Goal: Task Accomplishment & Management: Complete application form

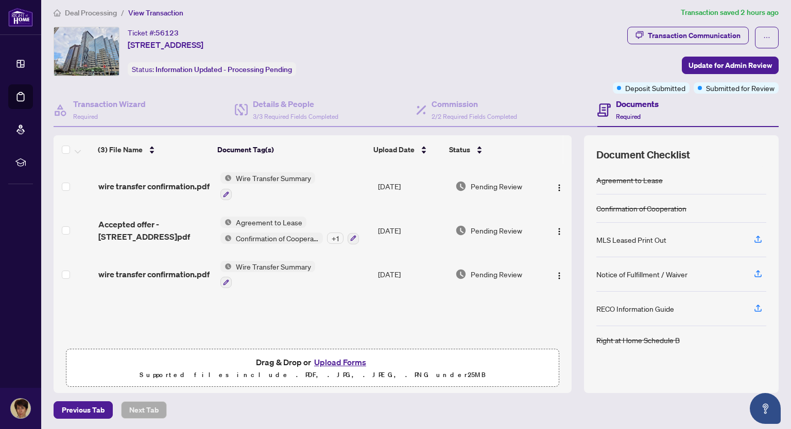
scroll to position [7, 0]
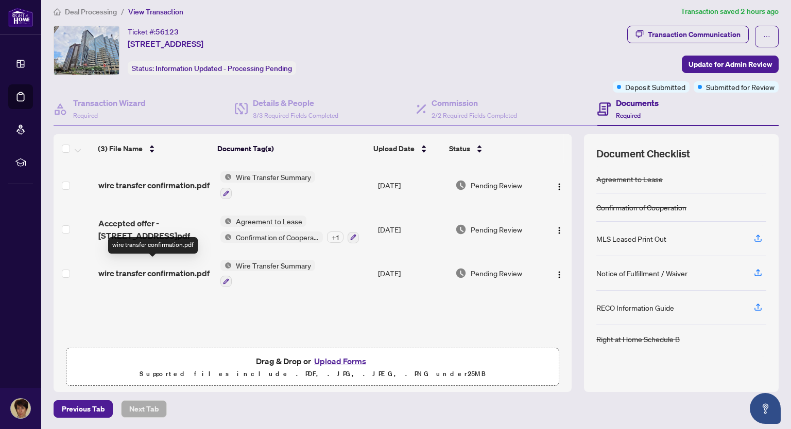
click at [123, 267] on span "wire transfer confirmation.pdf" at bounding box center [153, 273] width 111 height 12
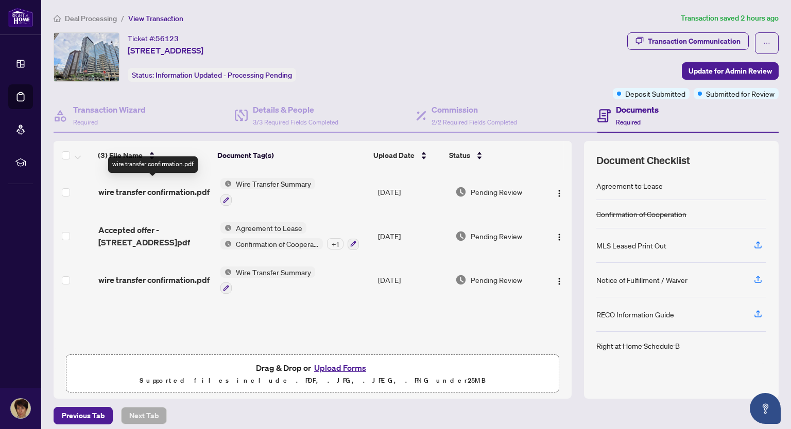
click at [137, 192] on span "wire transfer confirmation.pdf" at bounding box center [153, 192] width 111 height 12
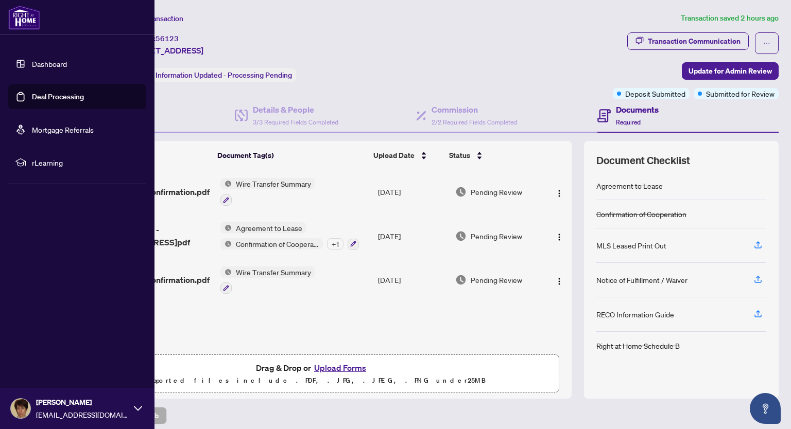
click at [54, 95] on link "Deal Processing" at bounding box center [58, 96] width 52 height 9
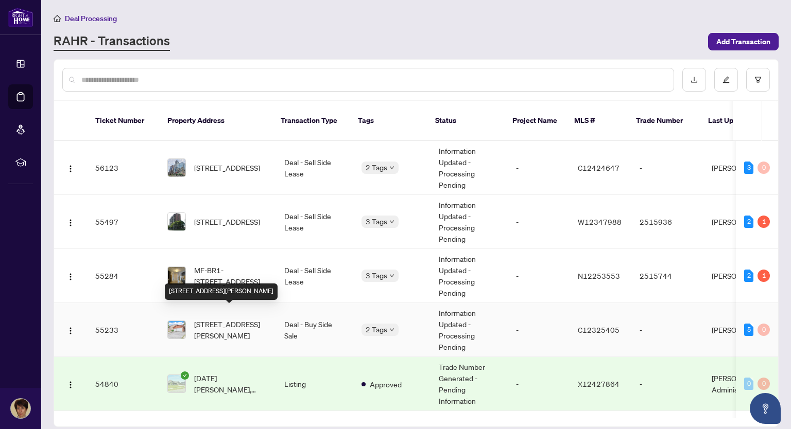
click at [244, 319] on span "[STREET_ADDRESS][PERSON_NAME]" at bounding box center [231, 330] width 74 height 23
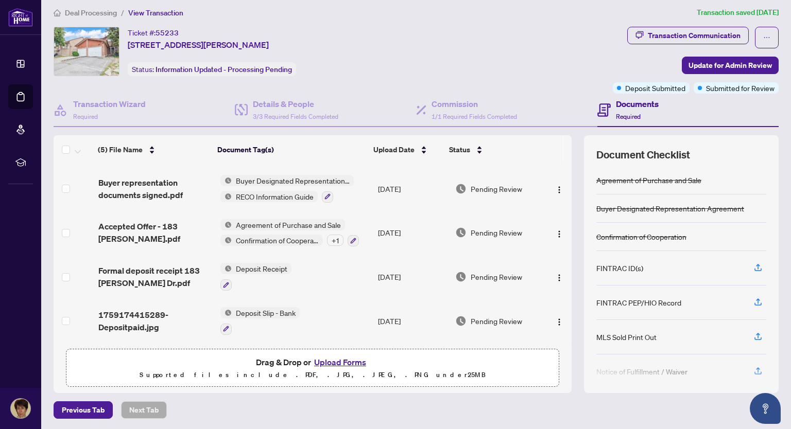
scroll to position [7, 0]
click at [348, 363] on button "Upload Forms" at bounding box center [340, 361] width 58 height 13
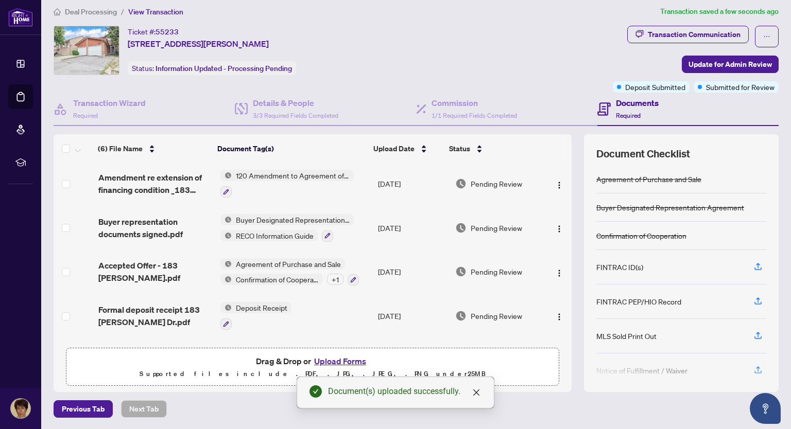
scroll to position [0, 0]
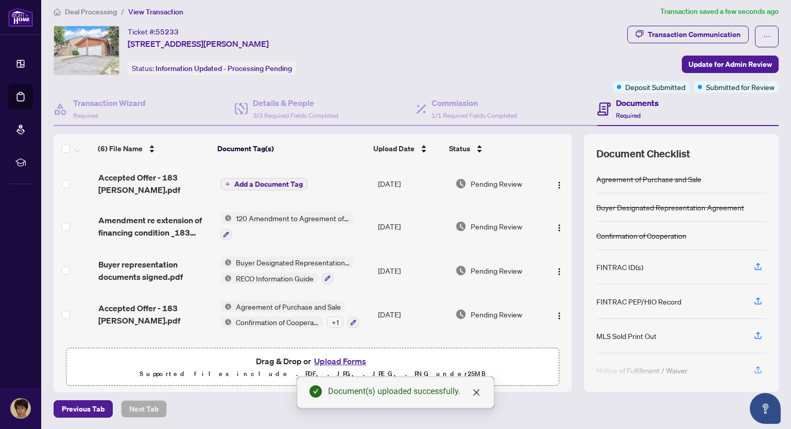
click at [272, 186] on span "Add a Document Tag" at bounding box center [268, 184] width 68 height 7
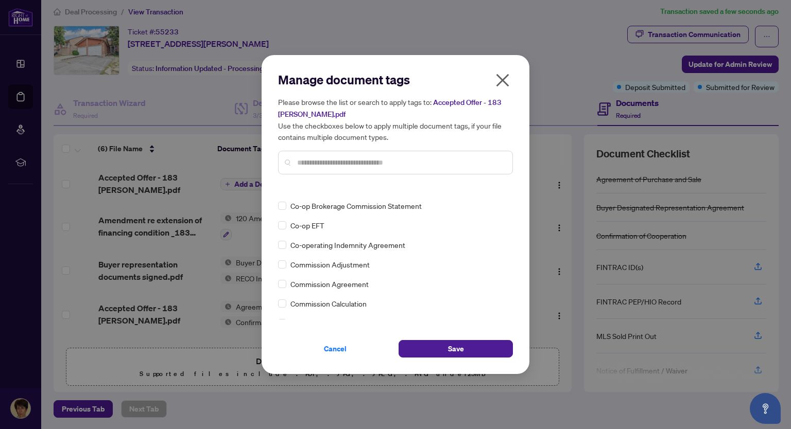
scroll to position [463, 0]
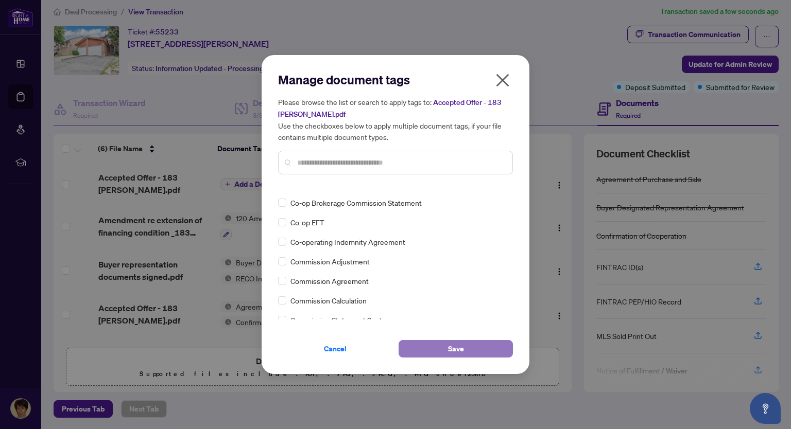
click at [440, 352] on button "Save" at bounding box center [456, 349] width 114 height 18
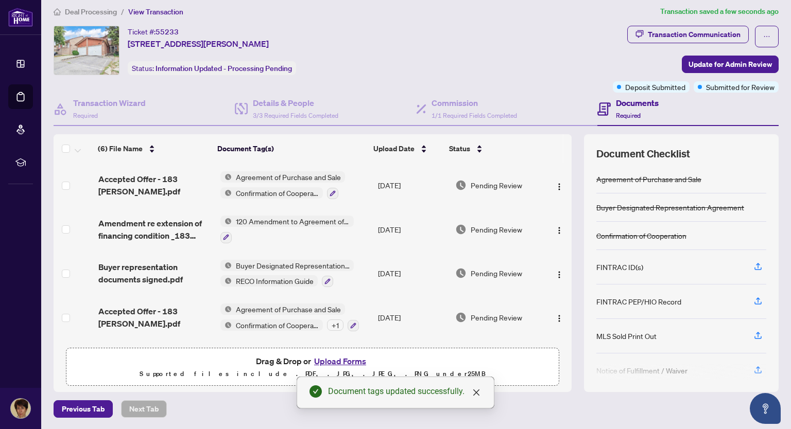
click at [352, 357] on button "Upload Forms" at bounding box center [340, 361] width 58 height 13
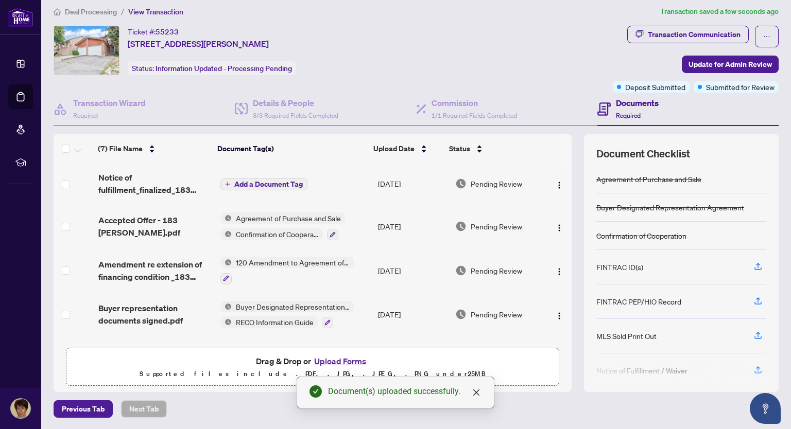
click at [280, 184] on span "Add a Document Tag" at bounding box center [268, 184] width 68 height 7
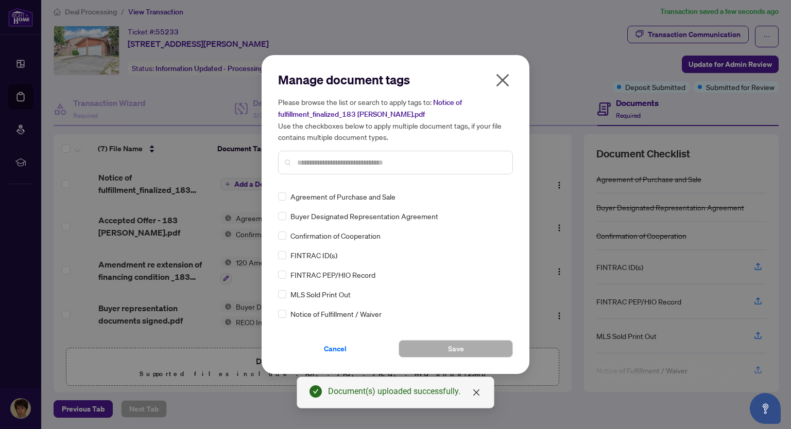
click at [301, 165] on input "text" at bounding box center [400, 162] width 207 height 11
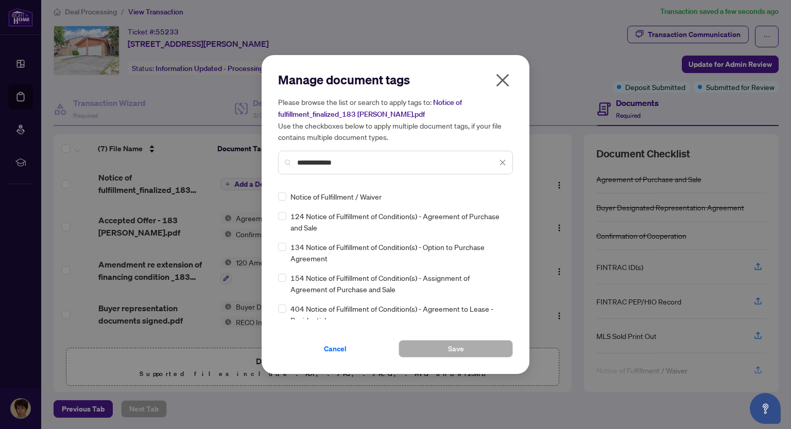
type input "**********"
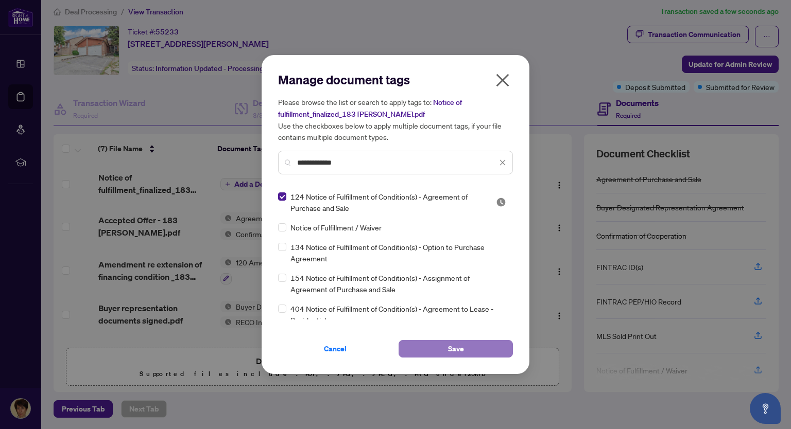
click at [441, 349] on button "Save" at bounding box center [456, 349] width 114 height 18
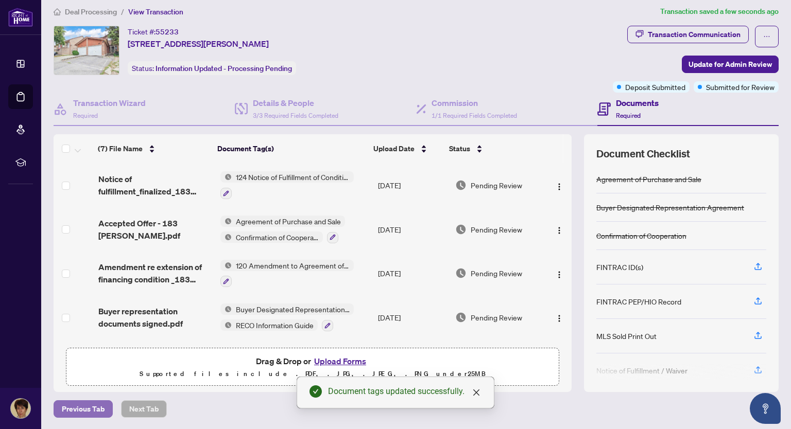
click at [86, 411] on span "Previous Tab" at bounding box center [83, 409] width 43 height 16
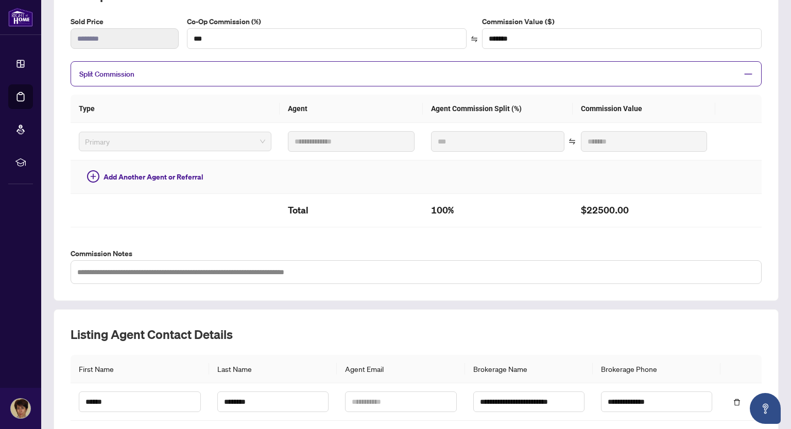
scroll to position [286, 0]
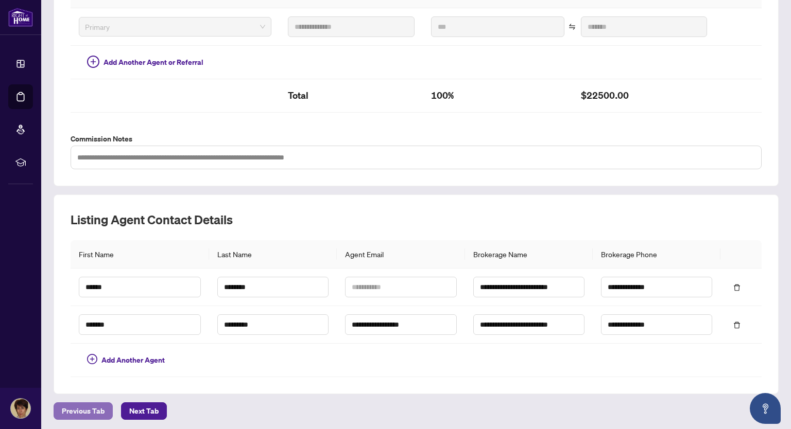
click at [95, 408] on span "Previous Tab" at bounding box center [83, 411] width 43 height 16
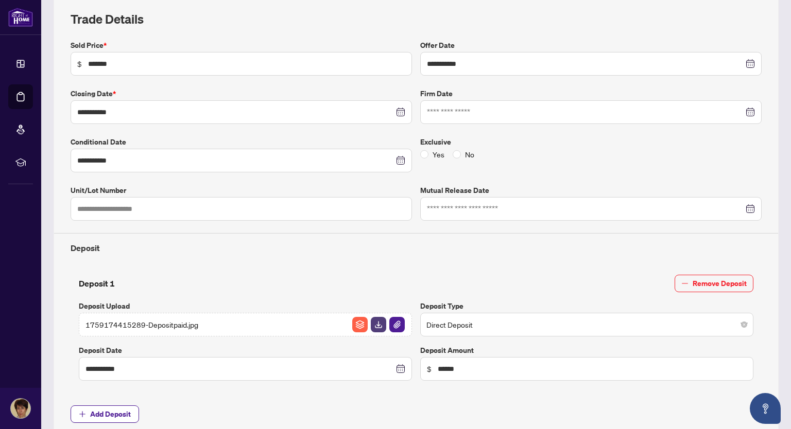
scroll to position [131, 0]
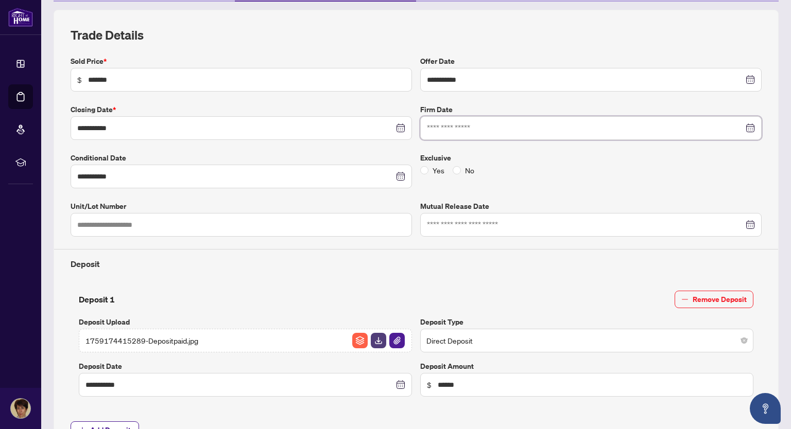
click at [459, 128] on input at bounding box center [585, 128] width 317 height 11
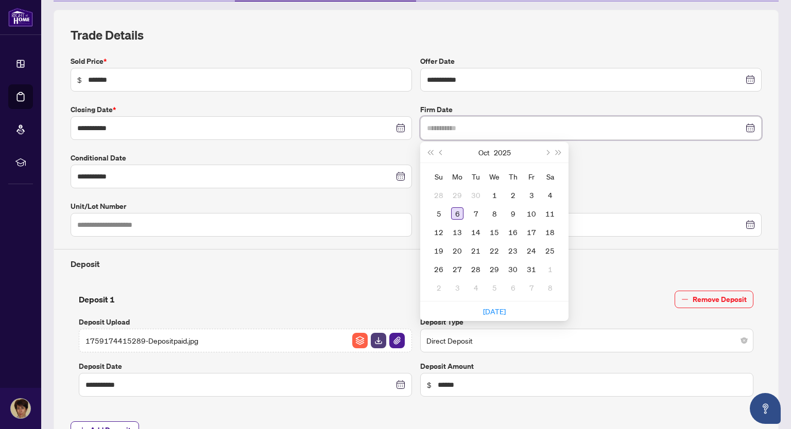
type input "**********"
click at [453, 211] on div "6" at bounding box center [457, 213] width 12 height 12
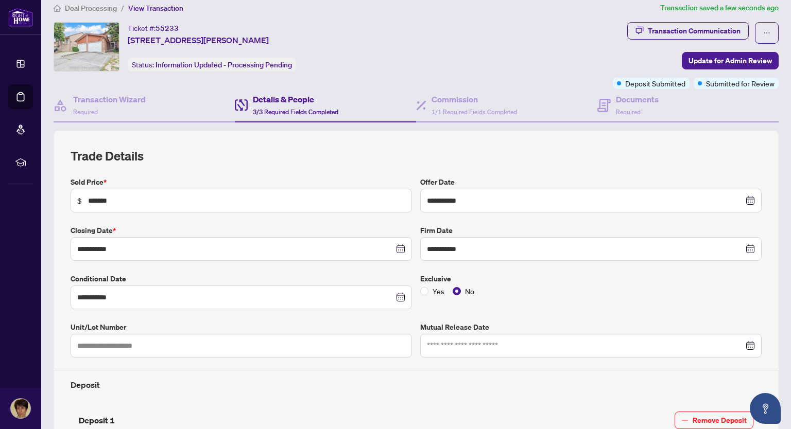
scroll to position [0, 0]
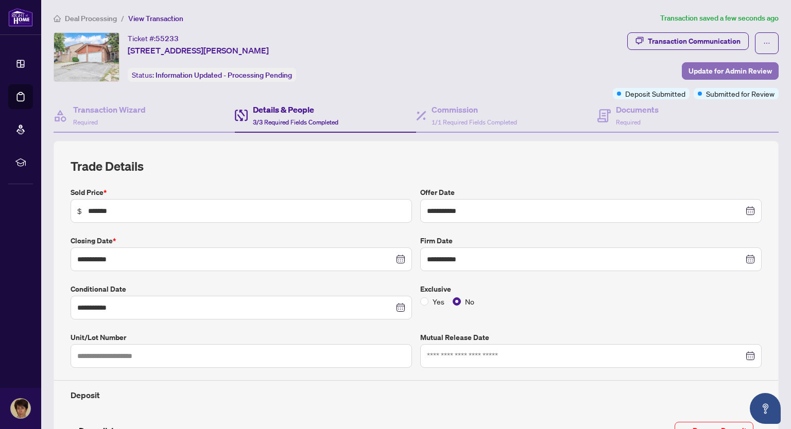
click at [717, 72] on span "Update for Admin Review" at bounding box center [729, 71] width 83 height 16
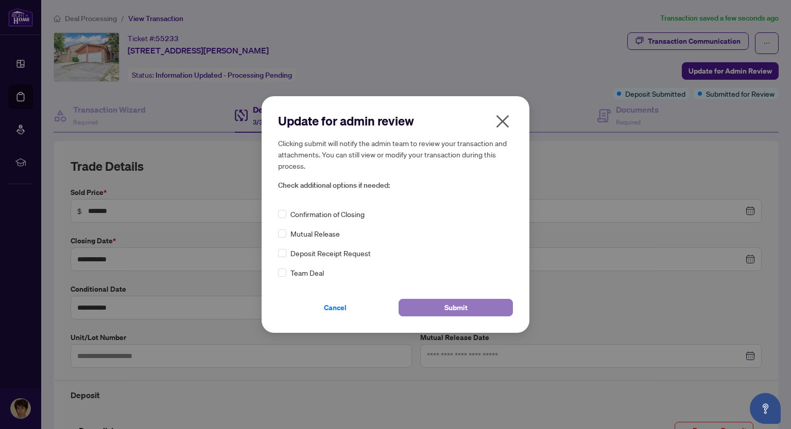
click at [475, 309] on button "Submit" at bounding box center [456, 308] width 114 height 18
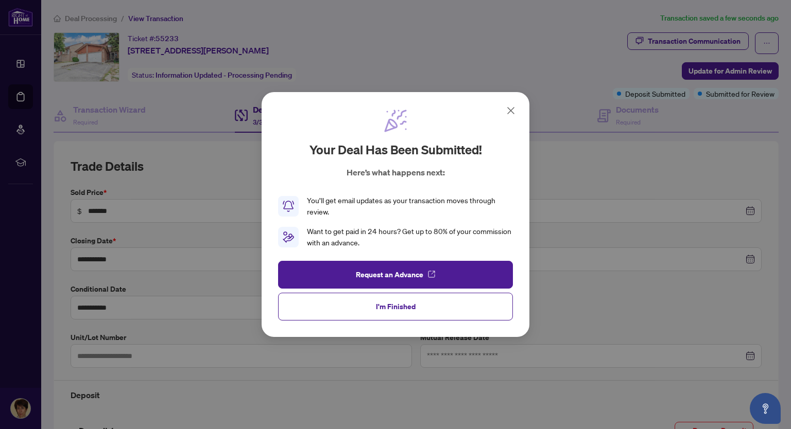
click at [511, 112] on icon at bounding box center [511, 111] width 6 height 6
